Goal: Navigation & Orientation: Find specific page/section

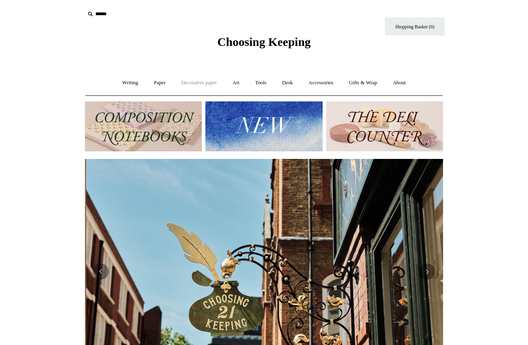
scroll to position [0, 358]
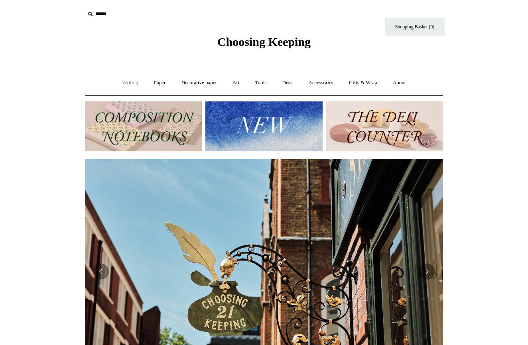
click at [125, 85] on link "Writing +" at bounding box center [130, 82] width 30 height 21
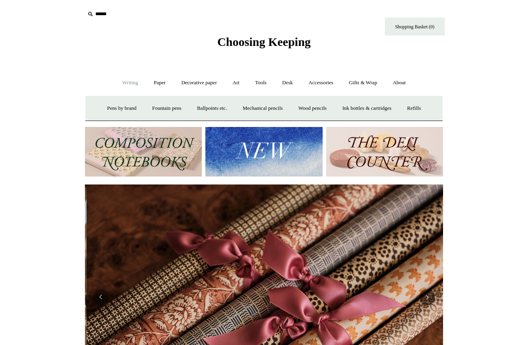
scroll to position [0, 717]
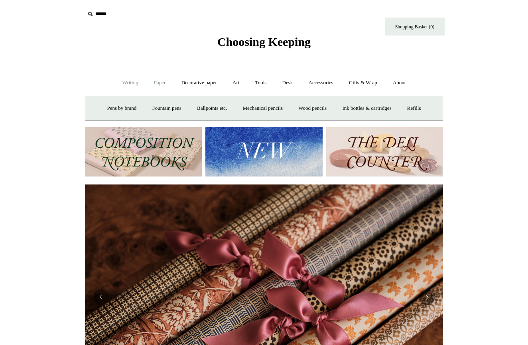
click at [156, 82] on link "Paper +" at bounding box center [160, 82] width 26 height 21
click at [194, 105] on link "📆 Dated Diaries 📆" at bounding box center [201, 108] width 58 height 21
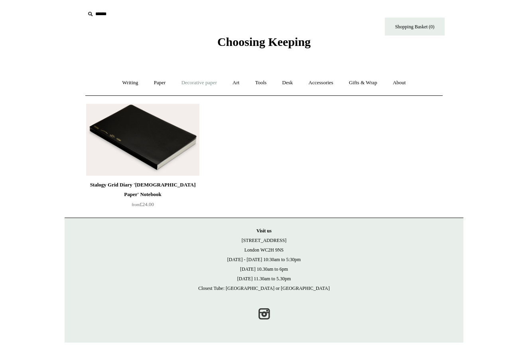
click at [194, 83] on link "Decorative paper +" at bounding box center [199, 82] width 50 height 21
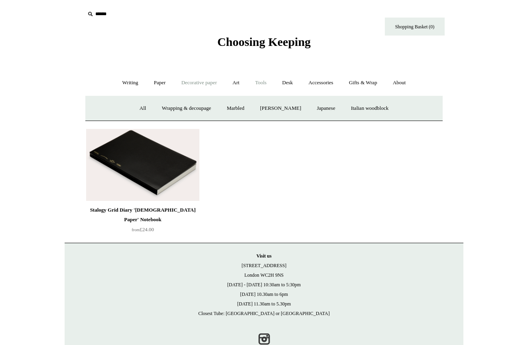
click at [262, 85] on link "Tools +" at bounding box center [261, 82] width 26 height 21
click at [295, 83] on link "Desk +" at bounding box center [287, 82] width 25 height 21
click at [329, 84] on link "Accessories +" at bounding box center [321, 82] width 39 height 21
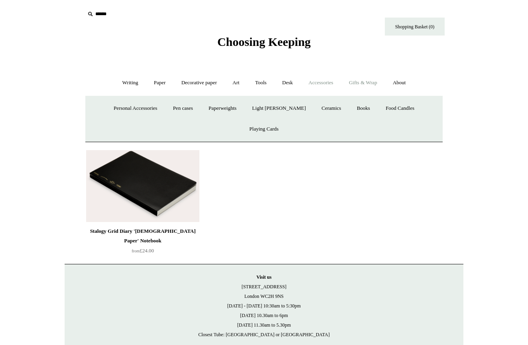
click at [360, 85] on link "Gifts & Wrap +" at bounding box center [363, 82] width 43 height 21
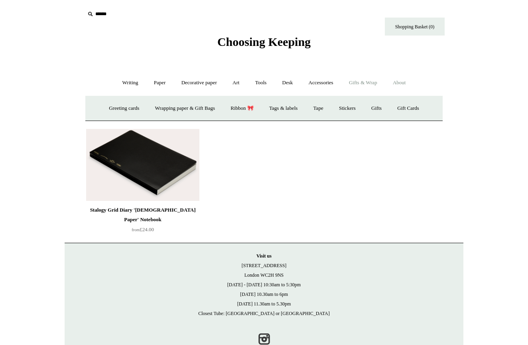
click at [406, 88] on link "About +" at bounding box center [400, 82] width 28 height 21
click at [261, 82] on link "Tools +" at bounding box center [261, 82] width 26 height 21
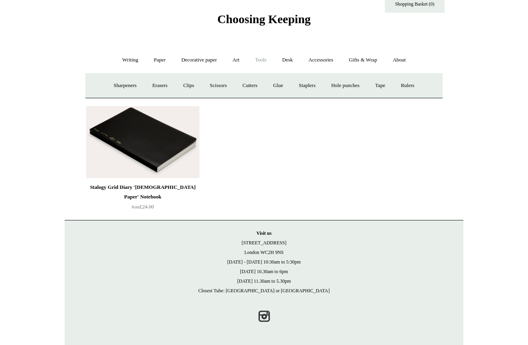
scroll to position [22, 0]
